Goal: Information Seeking & Learning: Learn about a topic

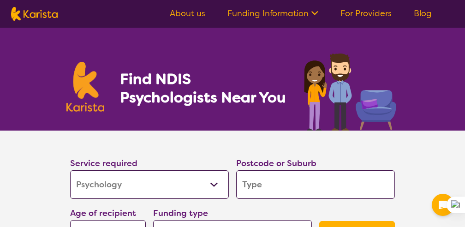
select select "Psychology"
select select "NDIS"
select select "Psychology"
select select "NDIS"
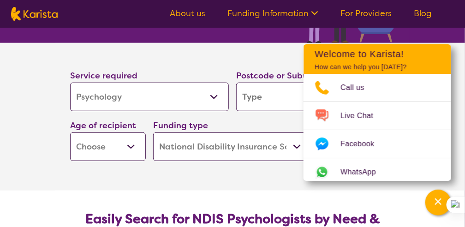
scroll to position [92, 0]
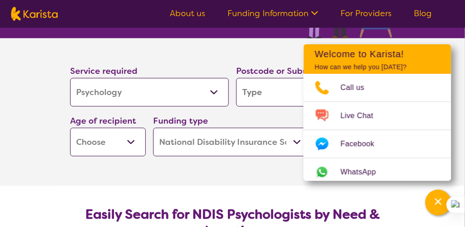
click at [210, 99] on select "Allied Health Assistant Assessment ([MEDICAL_DATA] or [MEDICAL_DATA]) Behaviour…" at bounding box center [149, 92] width 159 height 29
drag, startPoint x: 210, startPoint y: 99, endPoint x: 214, endPoint y: 97, distance: 5.2
click at [210, 99] on select "Allied Health Assistant Assessment ([MEDICAL_DATA] or [MEDICAL_DATA]) Behaviour…" at bounding box center [149, 92] width 159 height 29
click at [39, 150] on section "Service required Allied Health Assistant Assessment ([MEDICAL_DATA] or [MEDICAL…" at bounding box center [232, 112] width 465 height 148
click at [108, 136] on select "Early Childhood - 0 to 9 Child - 10 to 11 Adolescent - 12 to 17 Adult - 18 to 6…" at bounding box center [108, 142] width 76 height 29
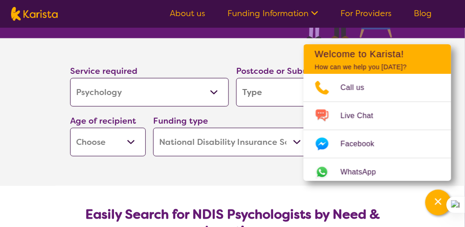
select select "AS"
click at [70, 128] on select "Early Childhood - 0 to 9 Child - 10 to 11 Adolescent - 12 to 17 Adult - 18 to 6…" at bounding box center [108, 142] width 76 height 29
select select "AS"
click at [272, 126] on div "Funding type Home Care Package (HCP) National Disability Insurance Scheme (NDIS…" at bounding box center [232, 135] width 159 height 42
click at [278, 99] on input "search" at bounding box center [315, 92] width 159 height 29
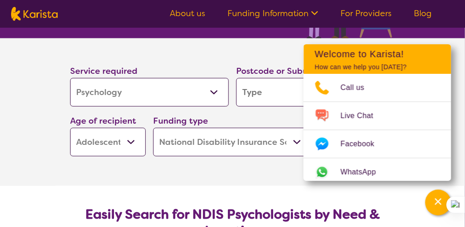
type input "2"
type input "22"
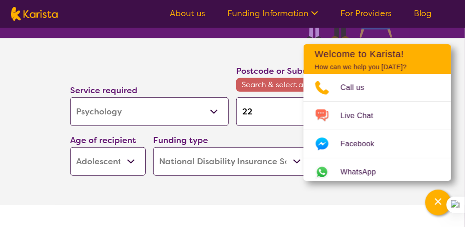
type input "226"
type input "2261"
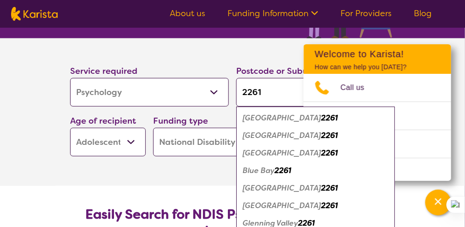
type input "2261"
click at [278, 150] on em "[GEOGRAPHIC_DATA]" at bounding box center [282, 153] width 79 height 10
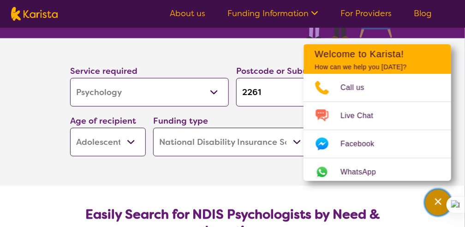
click at [436, 209] on div "Channel Menu" at bounding box center [438, 203] width 18 height 20
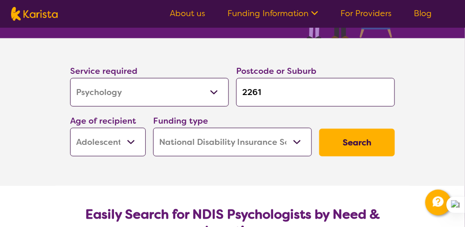
click at [302, 148] on select "Home Care Package (HCP) National Disability Insurance Scheme (NDIS) I don't know" at bounding box center [232, 142] width 159 height 29
select select "i-don-t-know"
click at [153, 128] on select "Home Care Package (HCP) National Disability Insurance Scheme (NDIS) I don't know" at bounding box center [232, 142] width 159 height 29
select select "i-don-t-know"
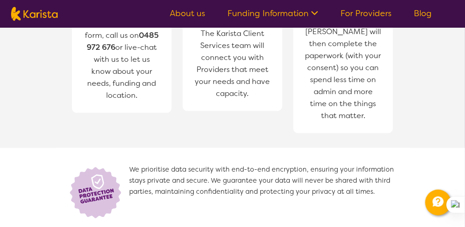
scroll to position [1293, 0]
